Goal: Task Accomplishment & Management: Use online tool/utility

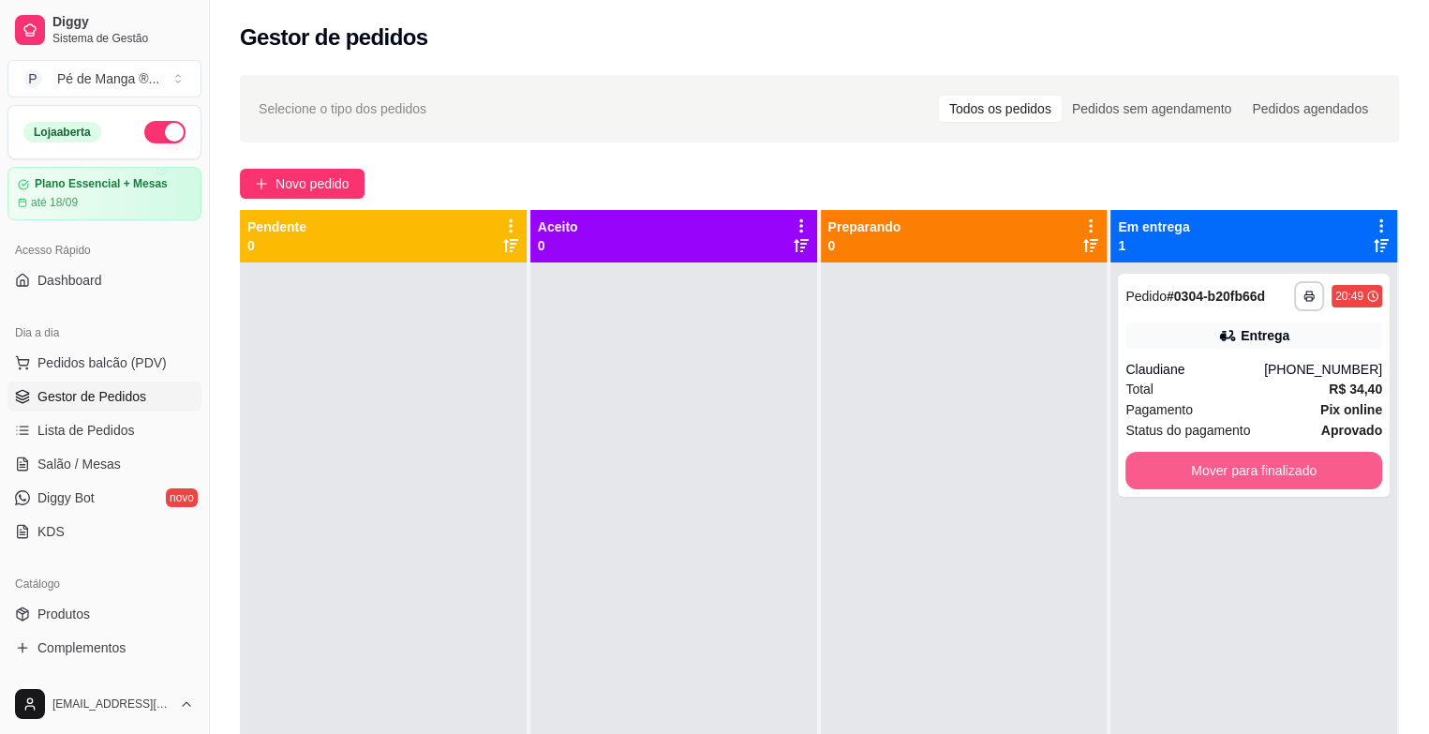
click at [1231, 480] on button "Mover para finalizado" at bounding box center [1253, 470] width 257 height 37
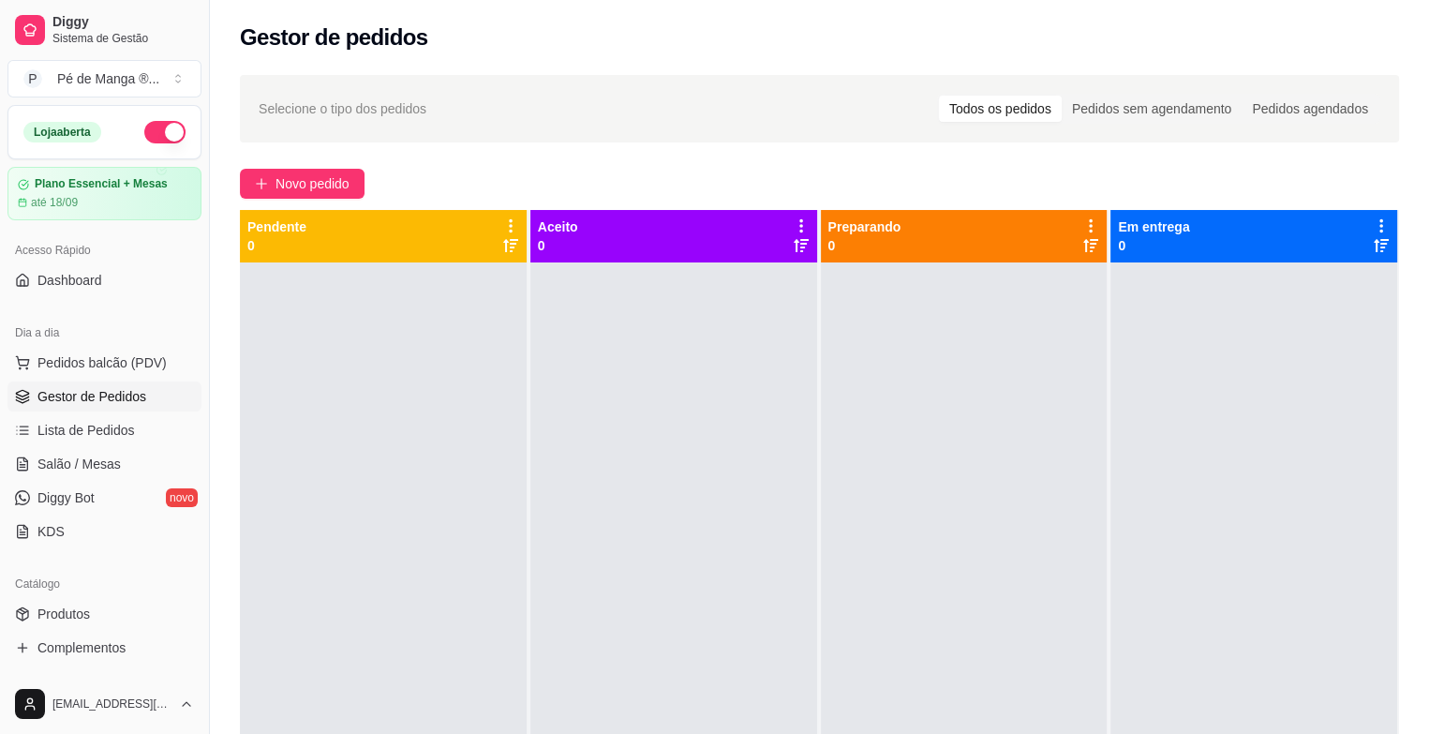
click at [115, 399] on span "Gestor de Pedidos" at bounding box center [91, 396] width 109 height 19
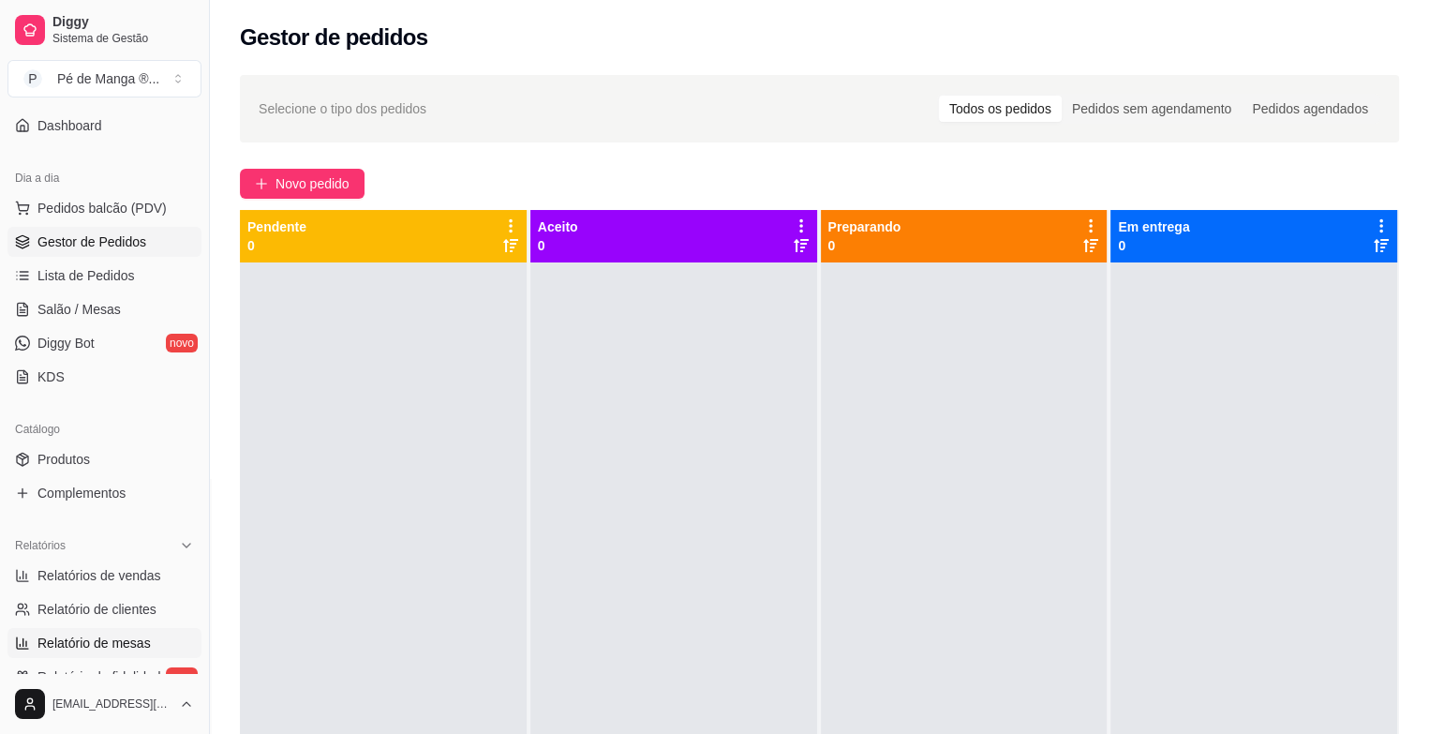
scroll to position [187, 0]
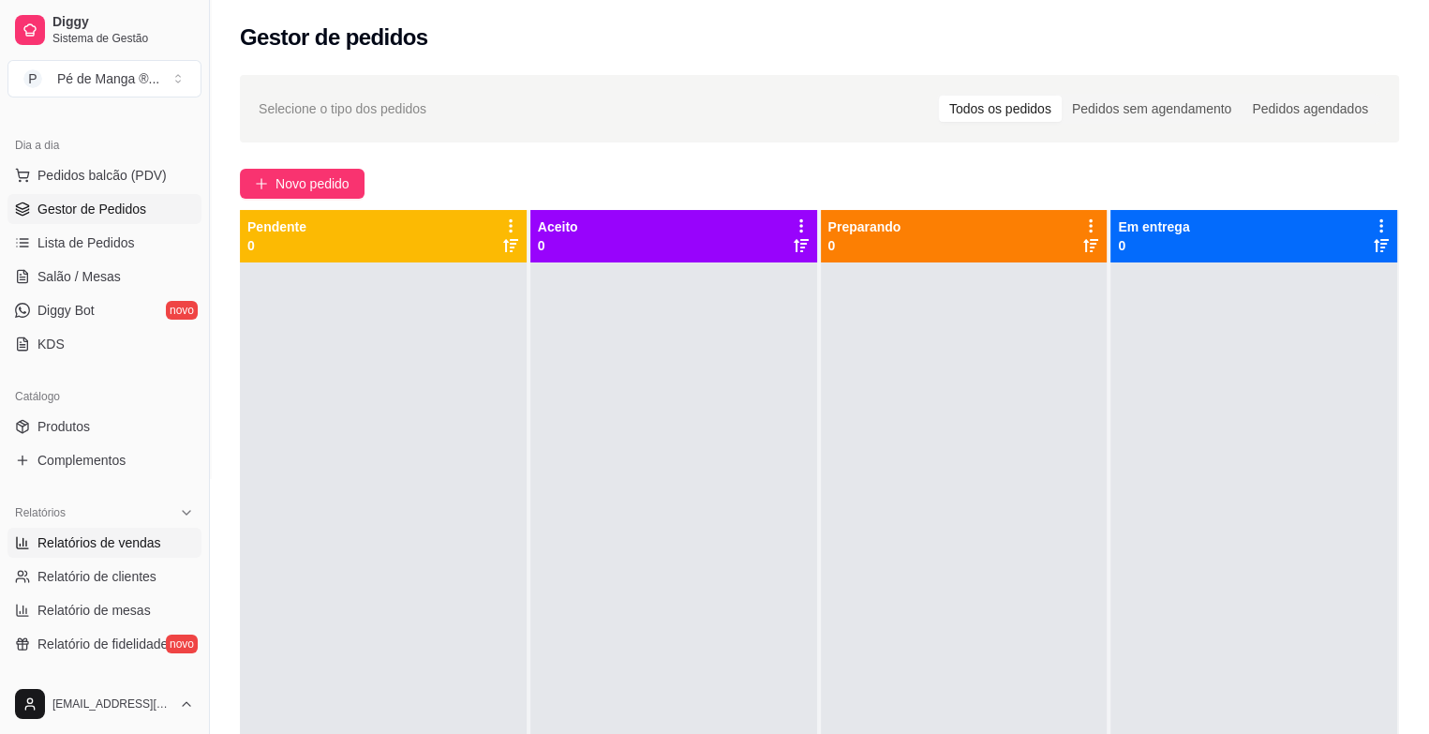
click at [131, 541] on span "Relatórios de vendas" at bounding box center [99, 542] width 124 height 19
select select "ALL"
select select "0"
